Goal: Transaction & Acquisition: Purchase product/service

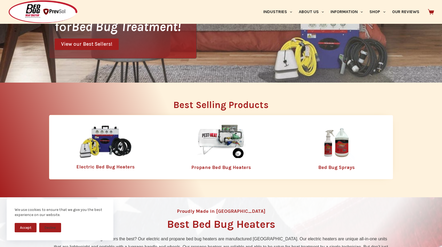
click at [343, 161] on div "Bed Bug Sprays" at bounding box center [336, 147] width 113 height 50
click at [342, 168] on link "Bed Bug Sprays" at bounding box center [336, 167] width 37 height 6
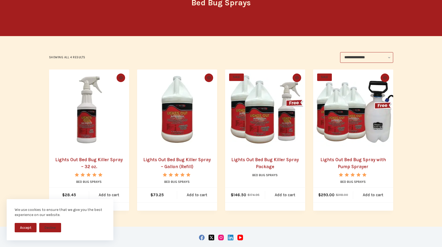
scroll to position [80, 0]
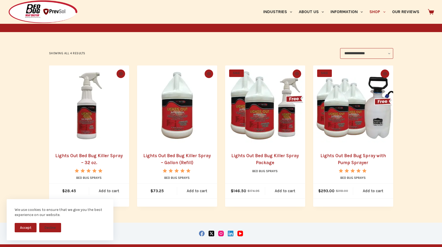
click at [179, 113] on img "Lights Out Bed Bug Killer Spray - Gallon (Refill)" at bounding box center [177, 105] width 80 height 80
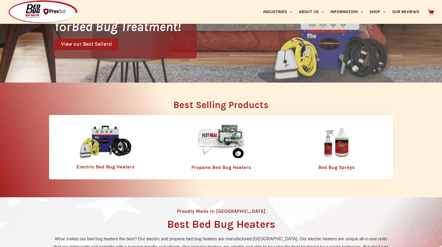
scroll to position [133, 0]
